Goal: Book appointment/travel/reservation

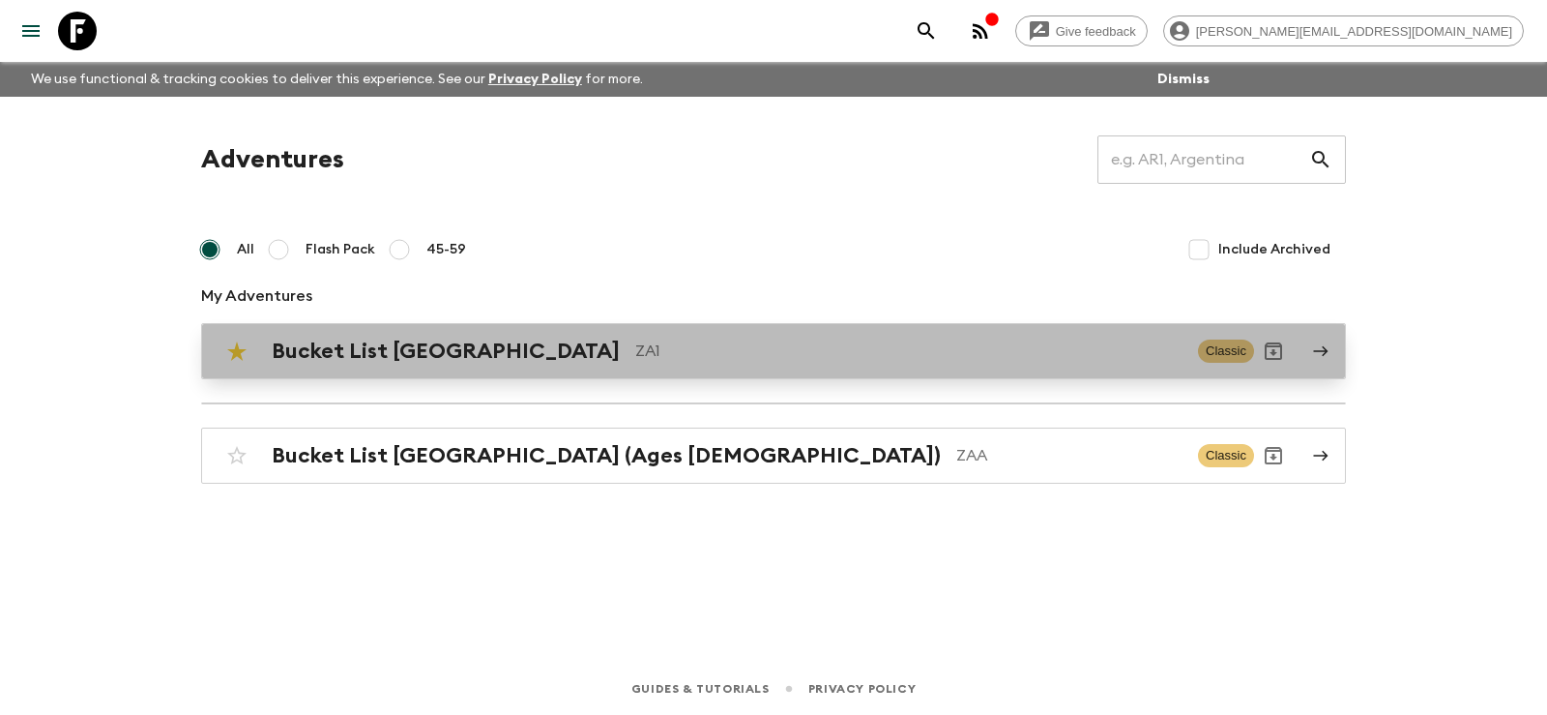
click at [380, 338] on div "Bucket List [GEOGRAPHIC_DATA] ZA1 Classic" at bounding box center [736, 351] width 1037 height 39
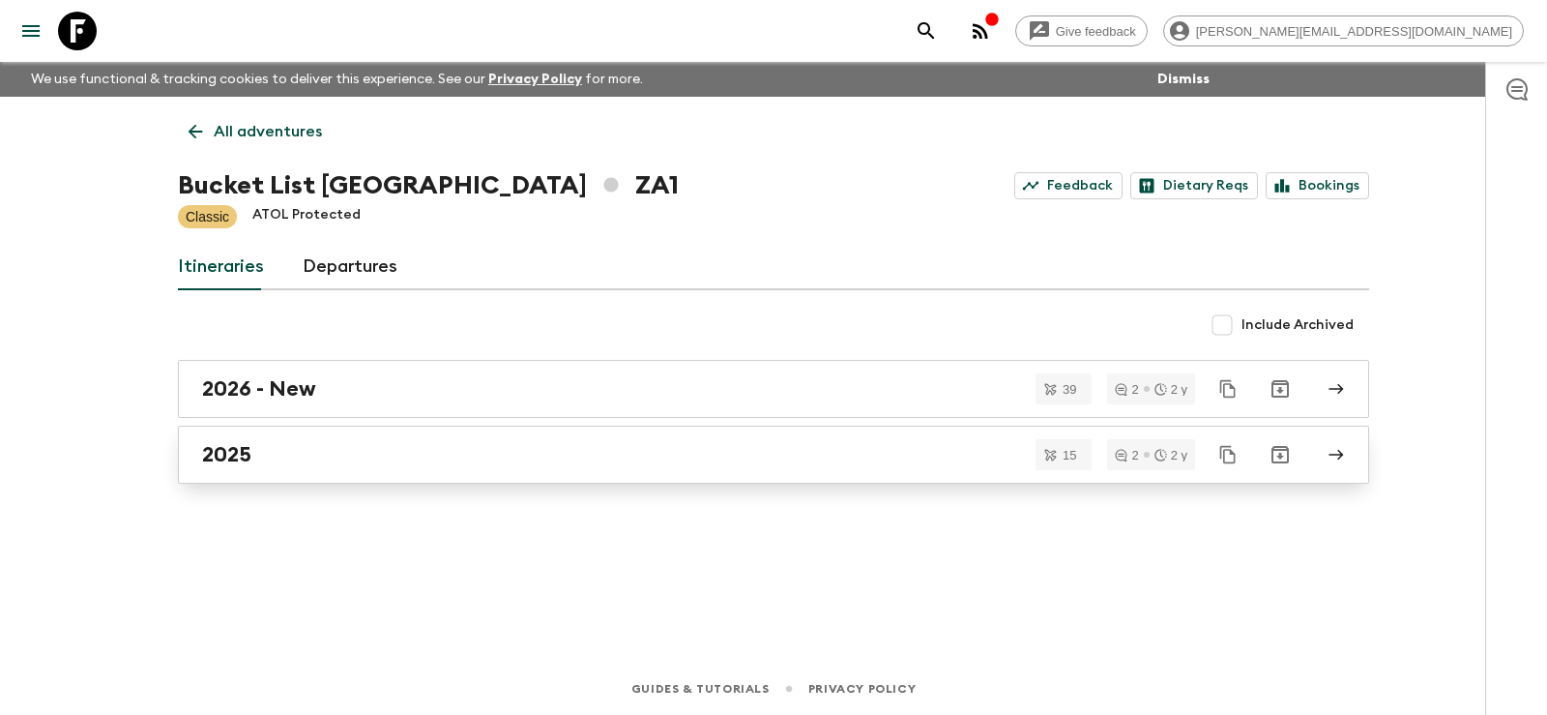
click at [225, 458] on h2 "2025" at bounding box center [226, 454] width 49 height 25
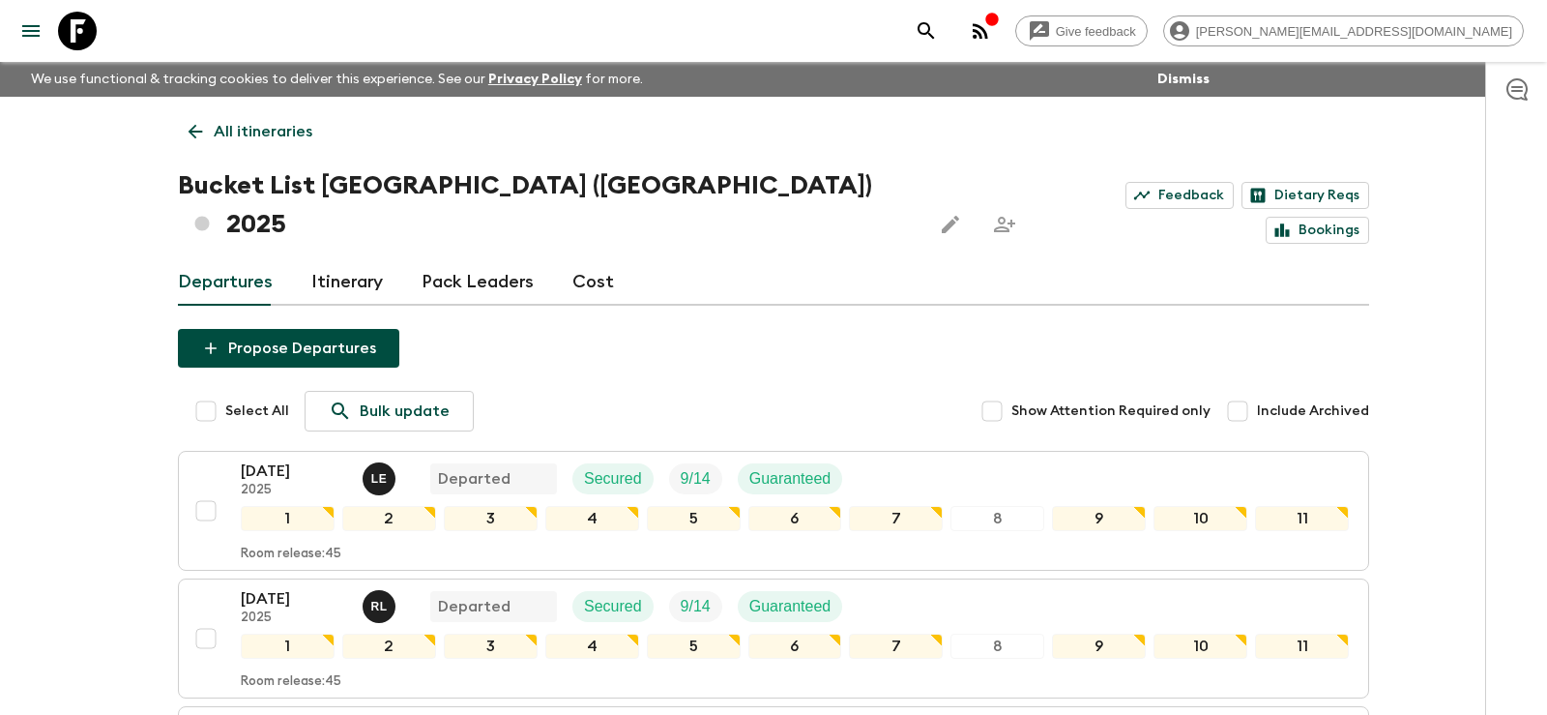
scroll to position [789, 0]
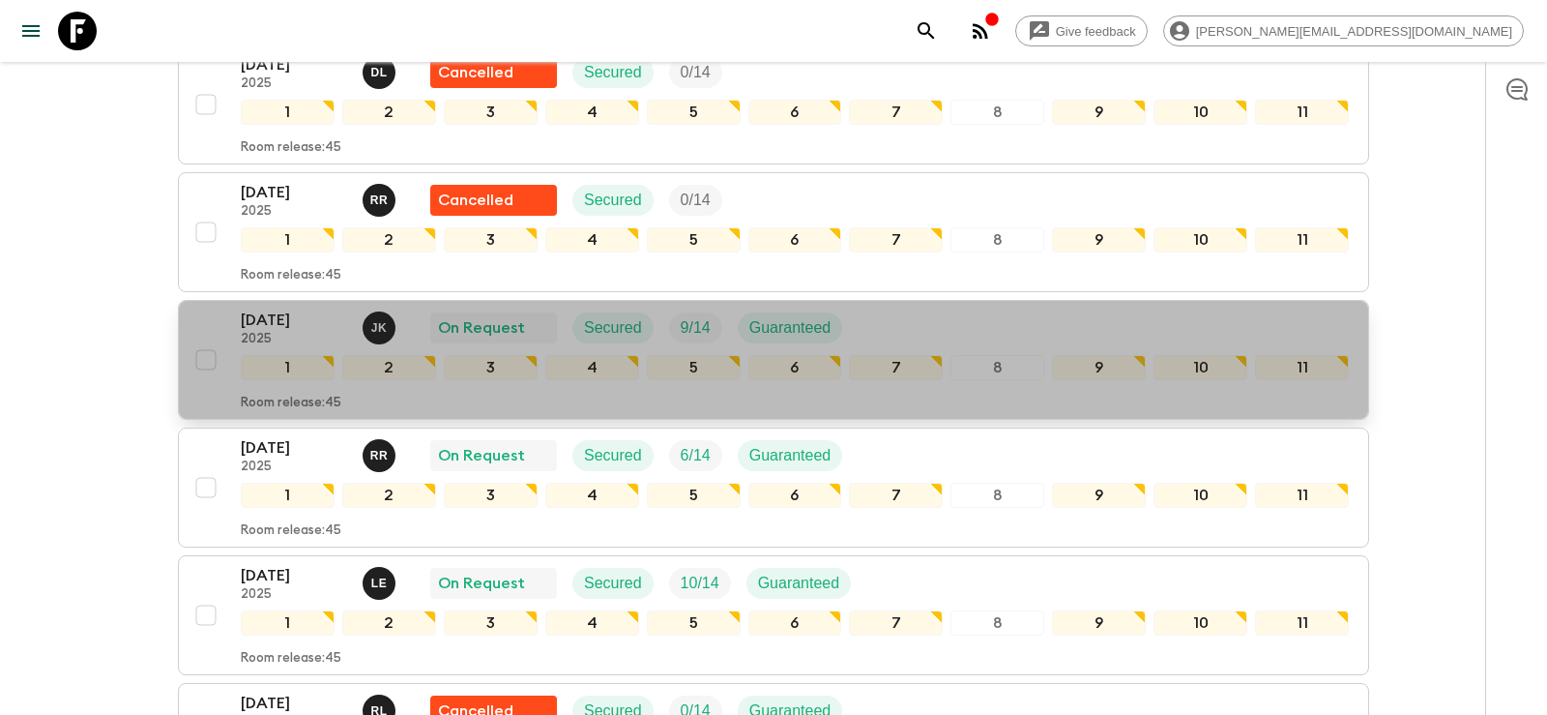
click at [286, 308] on p "[DATE]" at bounding box center [294, 319] width 106 height 23
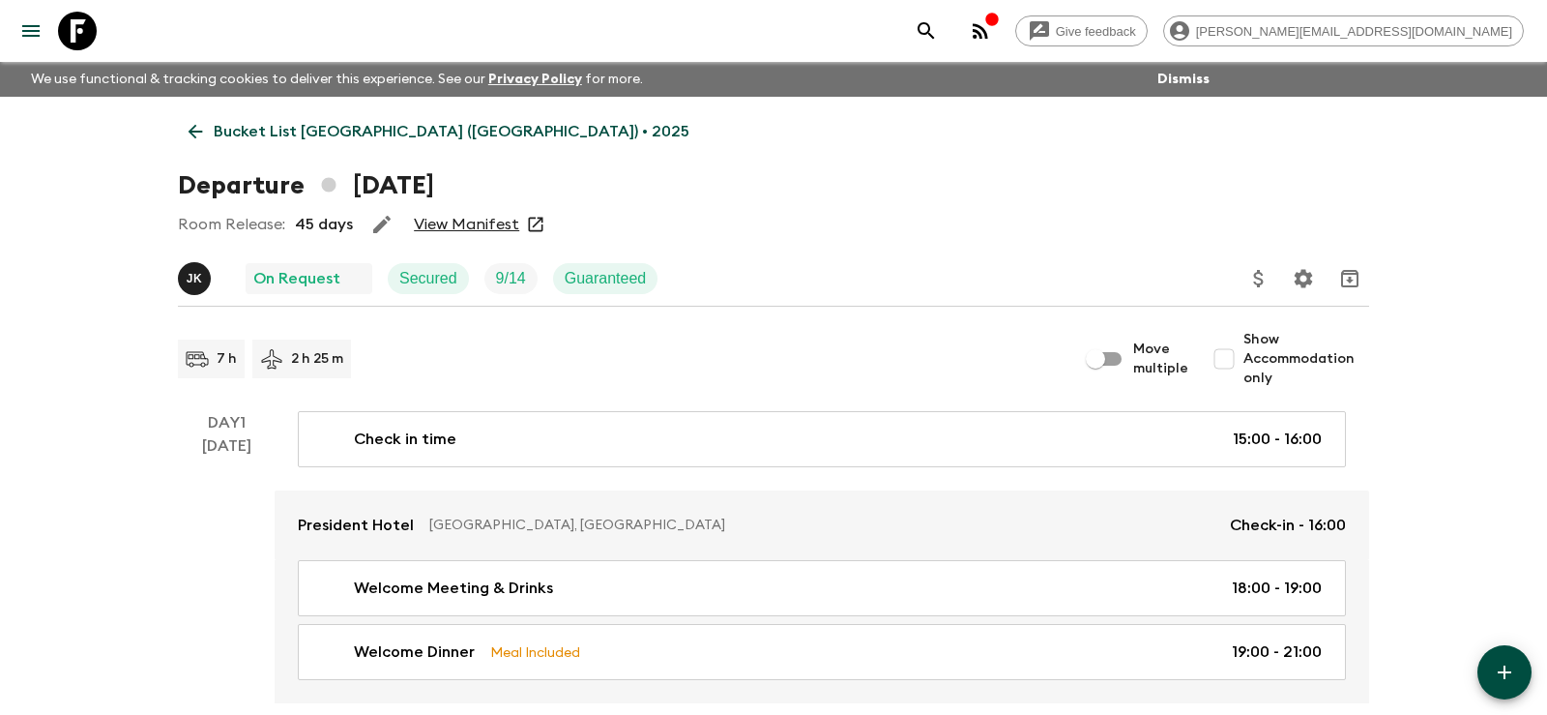
click at [452, 220] on link "View Manifest" at bounding box center [466, 224] width 105 height 19
